Goal: Information Seeking & Learning: Learn about a topic

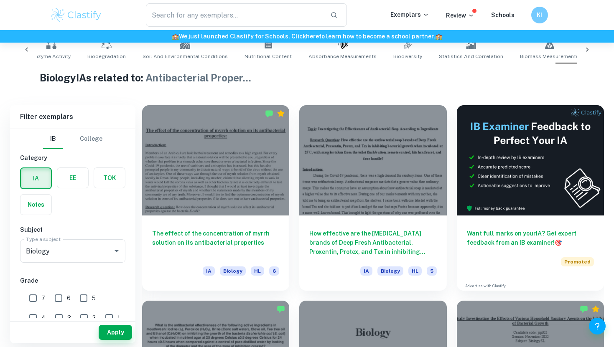
scroll to position [177, 0]
click at [52, 301] on input "6" at bounding box center [58, 298] width 17 height 17
checkbox input "true"
click at [31, 301] on input "7" at bounding box center [33, 298] width 17 height 17
checkbox input "true"
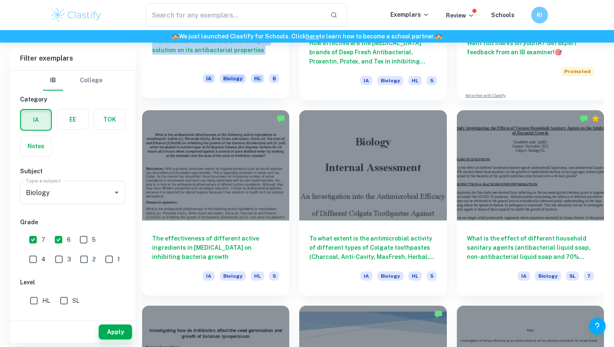
scroll to position [368, 0]
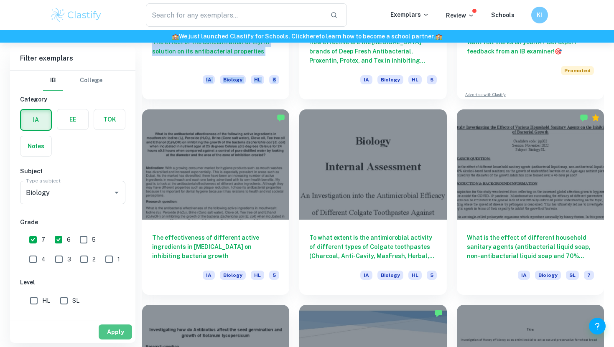
click at [121, 334] on button "Apply" at bounding box center [115, 332] width 33 height 15
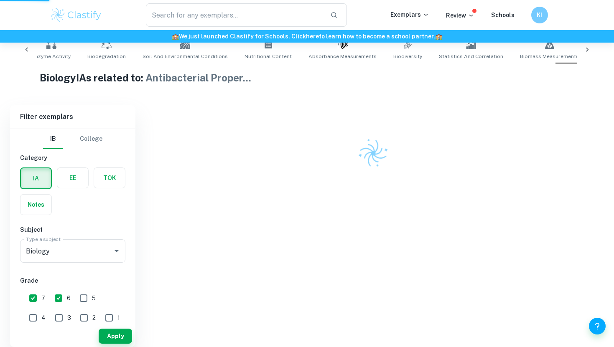
scroll to position [147, 0]
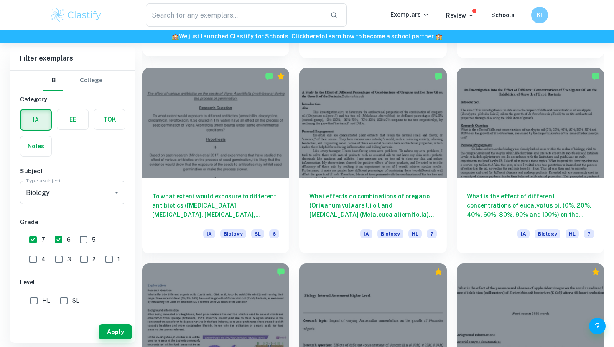
scroll to position [815, 0]
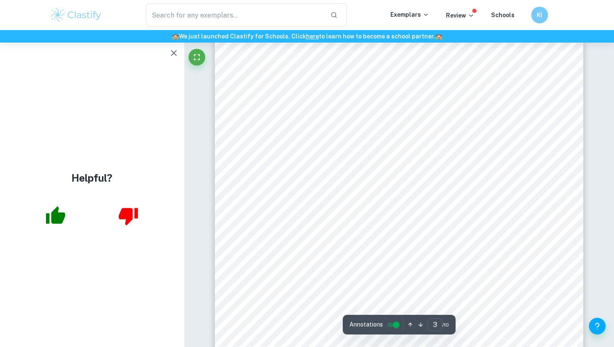
type input "4"
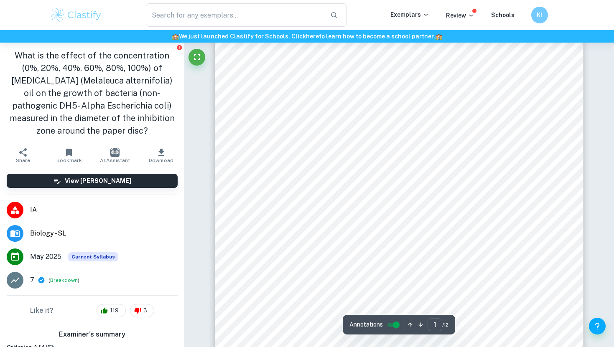
scroll to position [111, 0]
click at [254, 287] on div "- 1 - Student code: rcd397 Word count: 2973 Topic: [MEDICAL_DATA] and bacterial…" at bounding box center [399, 200] width 368 height 521
